Goal: Information Seeking & Learning: Learn about a topic

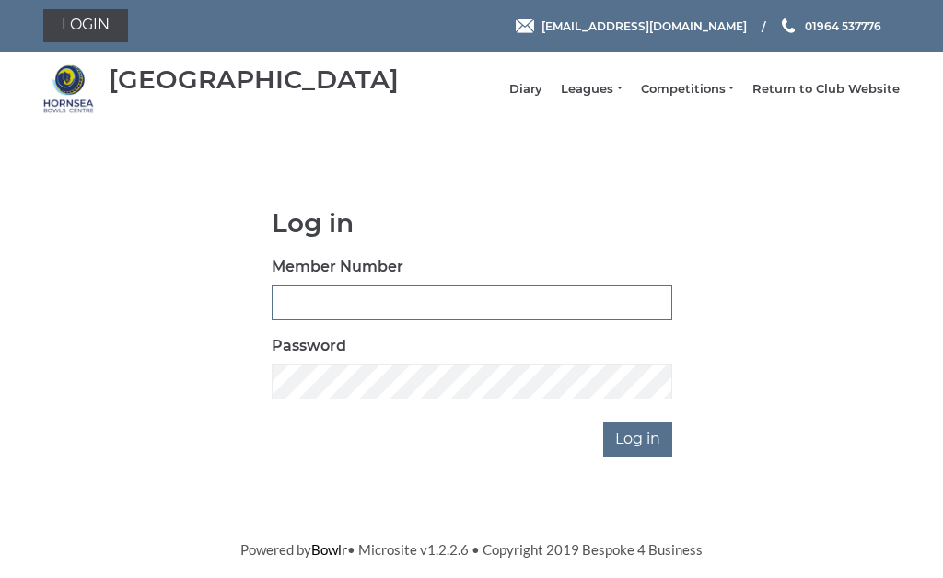
click at [390, 309] on input "Member Number" at bounding box center [472, 302] width 401 height 35
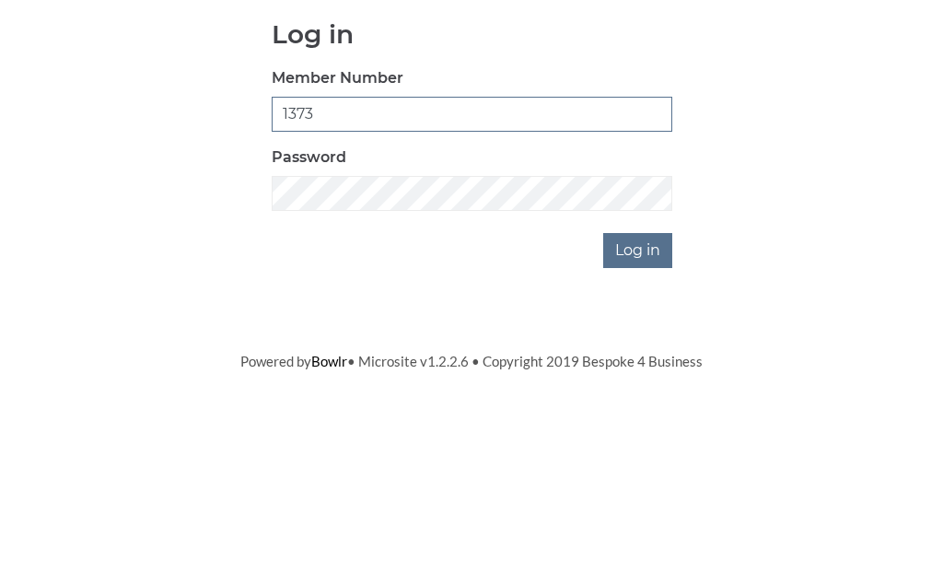
type input "1373"
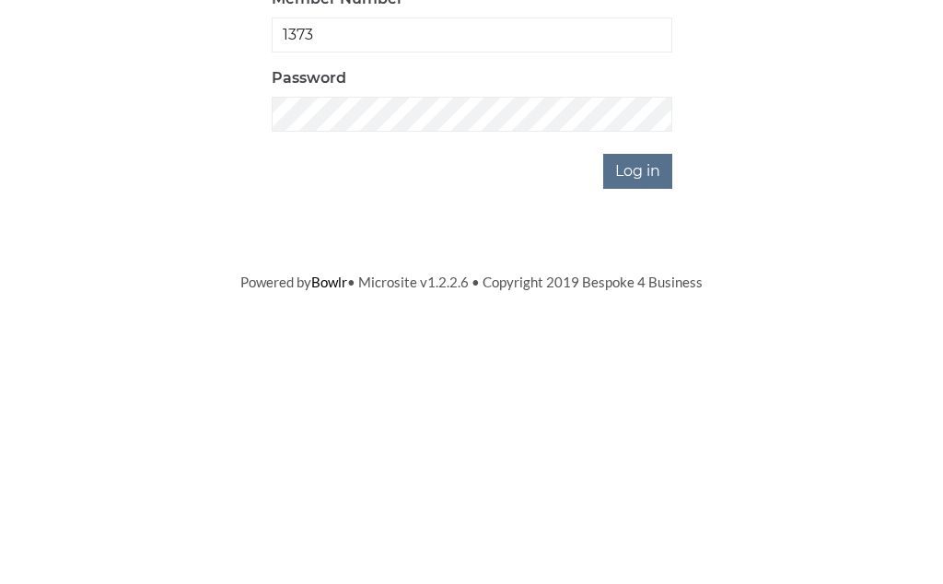
click at [653, 422] on input "Log in" at bounding box center [637, 439] width 69 height 35
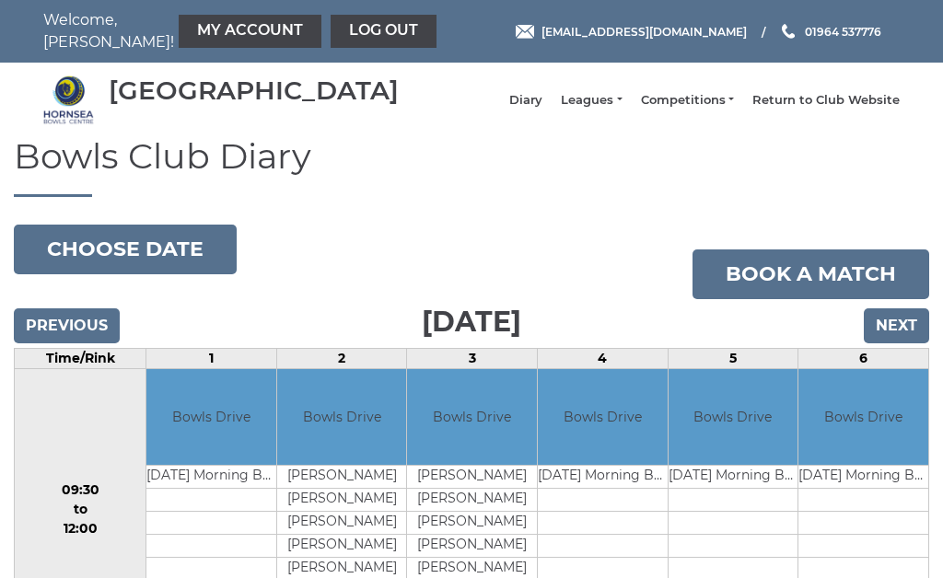
click at [622, 109] on link "Leagues" at bounding box center [591, 100] width 61 height 17
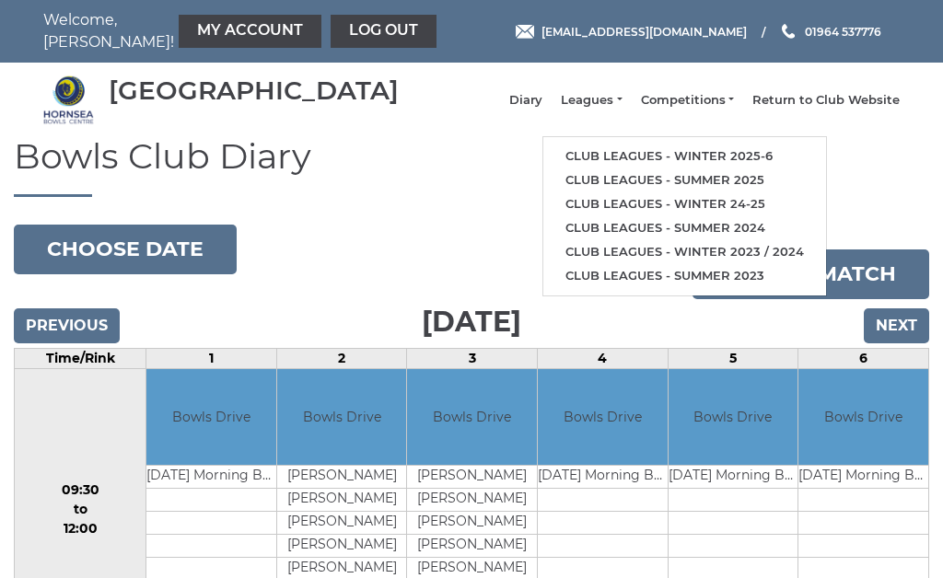
click at [680, 156] on link "Club leagues - Winter 2025-6" at bounding box center [684, 157] width 283 height 24
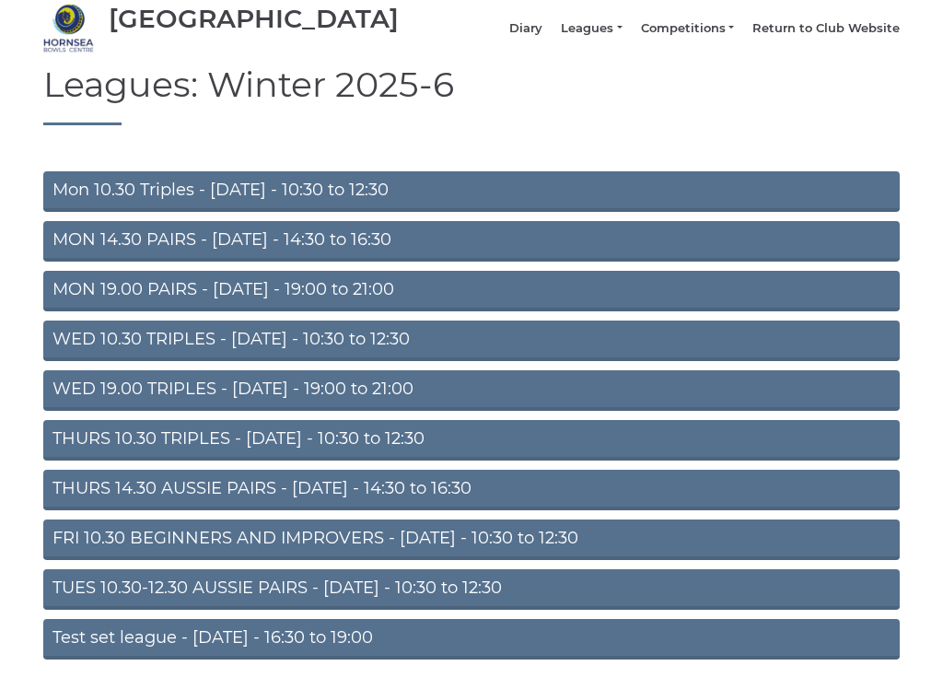
scroll to position [73, 0]
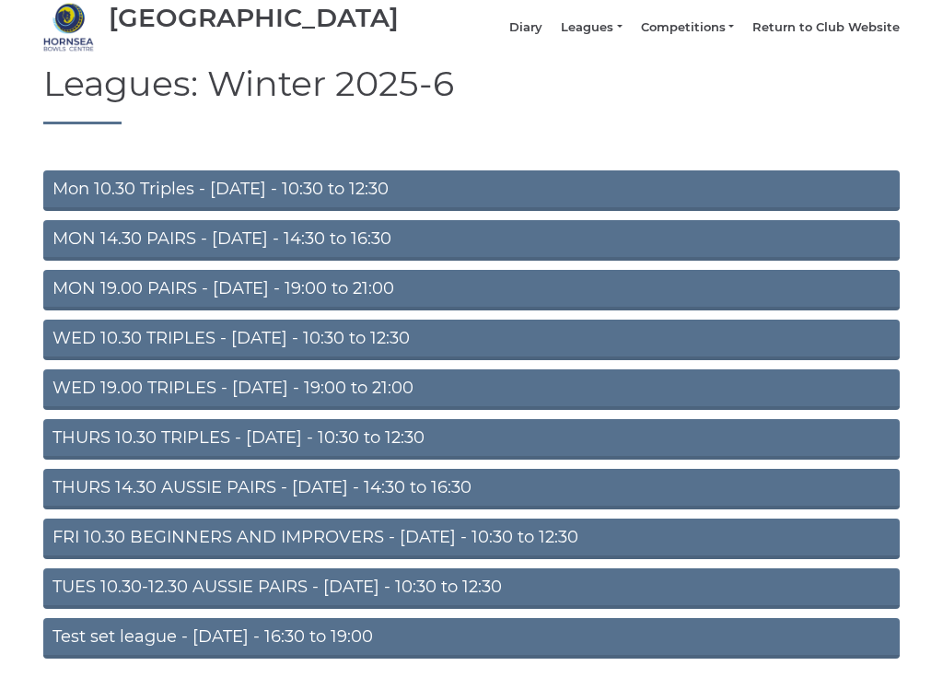
click at [246, 205] on link "Mon 10.30 Triples - [DATE] - 10:30 to 12:30" at bounding box center [471, 190] width 856 height 41
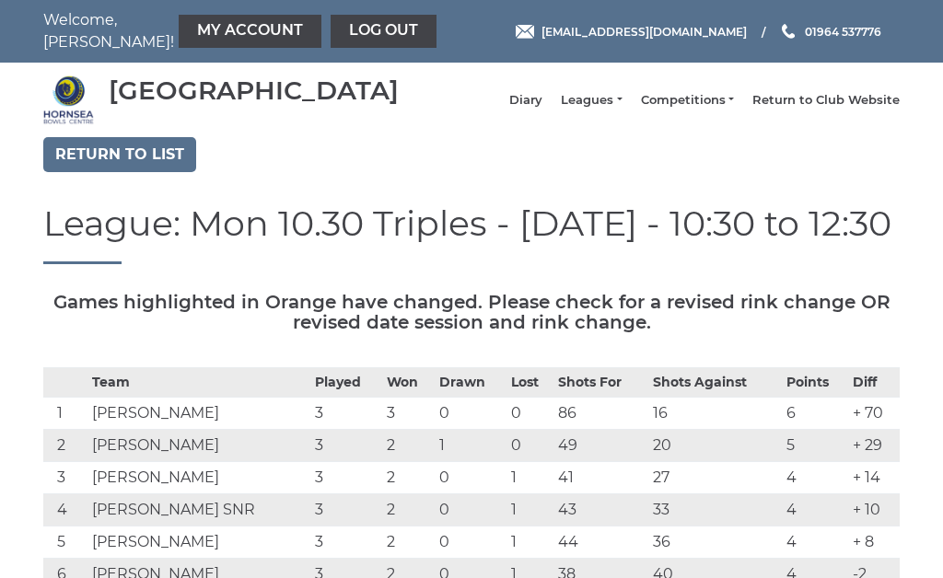
click at [622, 109] on link "Leagues" at bounding box center [591, 100] width 61 height 17
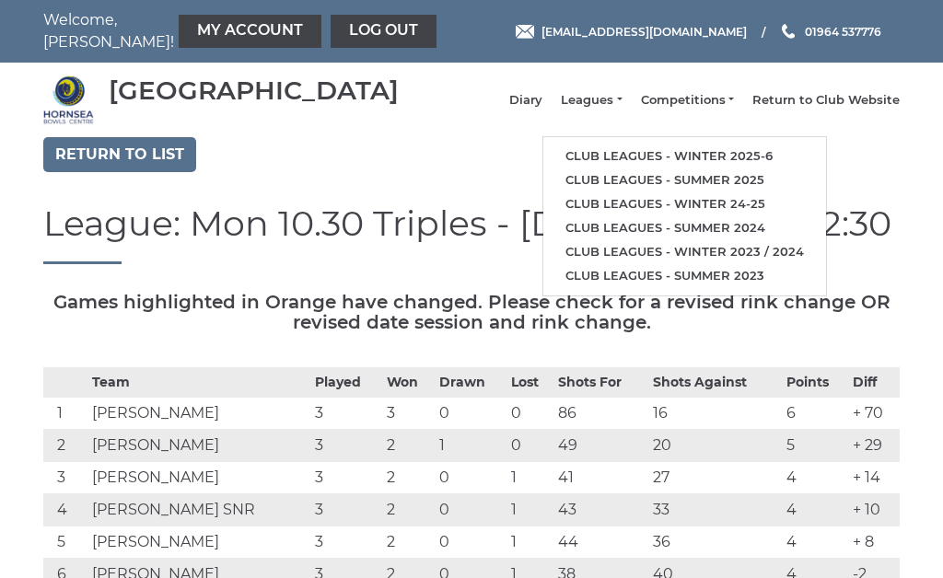
click at [670, 166] on link "Club leagues - Winter 2025-6" at bounding box center [684, 157] width 283 height 24
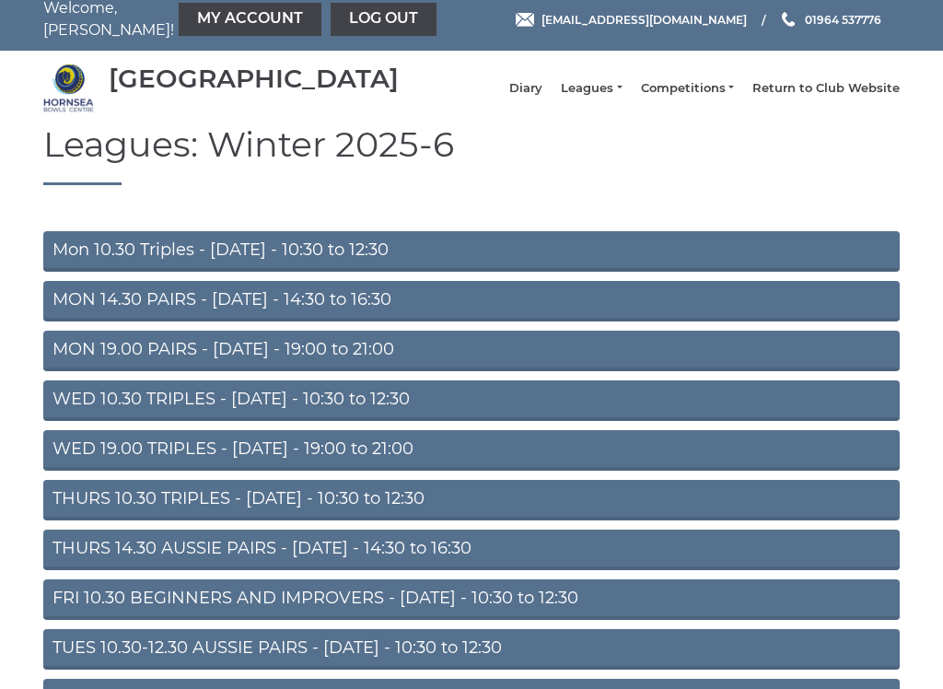
scroll to position [12, 0]
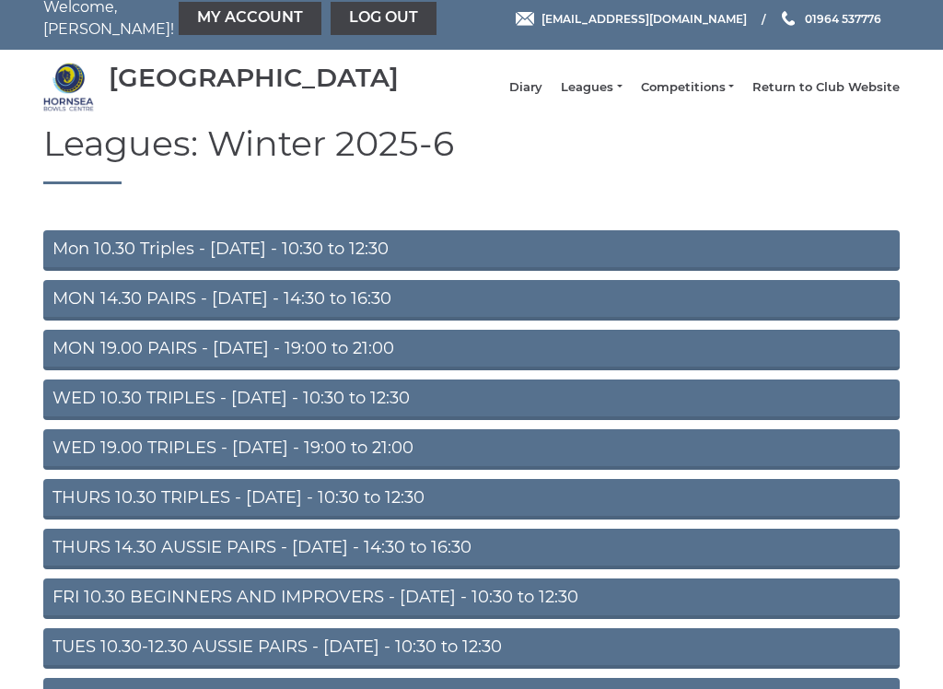
click at [284, 561] on link "THURS 14.30 AUSSIE PAIRS - [DATE] - 14:30 to 16:30" at bounding box center [471, 550] width 856 height 41
